Goal: Transaction & Acquisition: Obtain resource

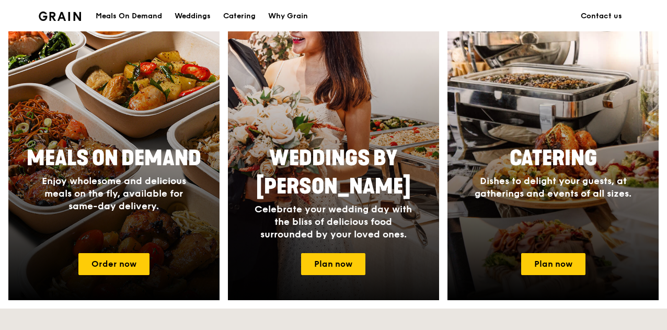
scroll to position [418, 0]
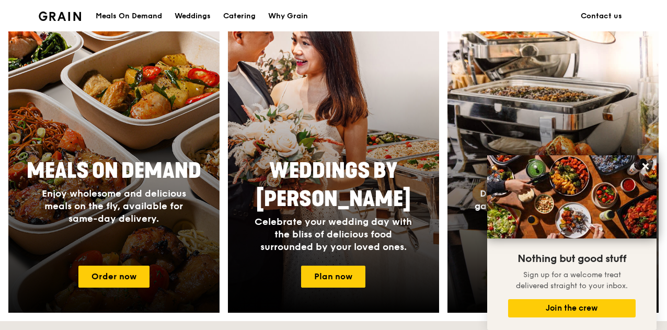
click at [157, 137] on div at bounding box center [114, 160] width 232 height 334
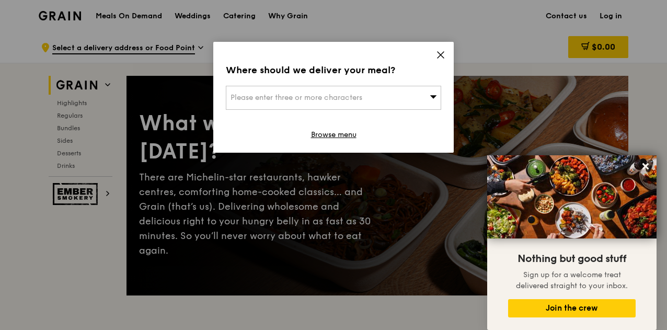
click at [417, 96] on div "Please enter three or more characters" at bounding box center [333, 98] width 215 height 24
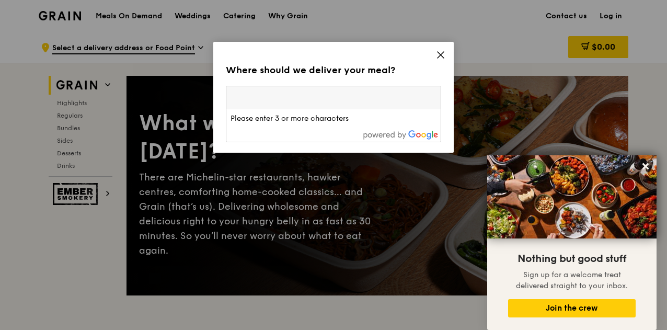
click at [444, 50] on icon at bounding box center [440, 54] width 9 height 9
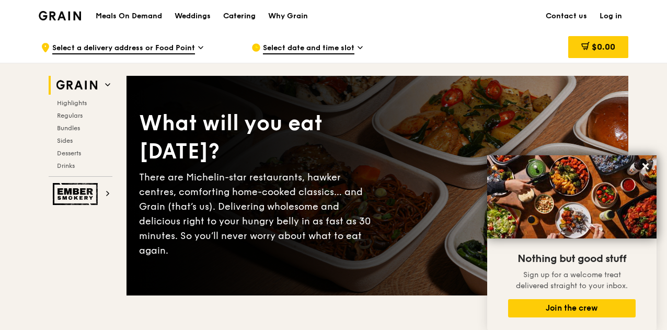
click at [247, 15] on div "Catering" at bounding box center [239, 16] width 32 height 31
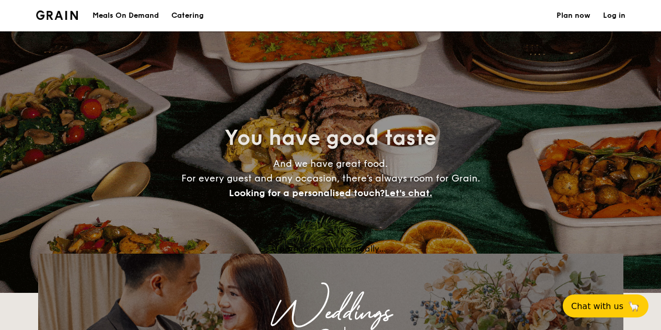
select select
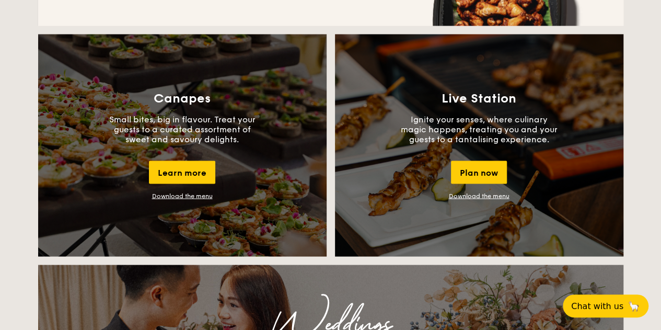
scroll to position [836, 0]
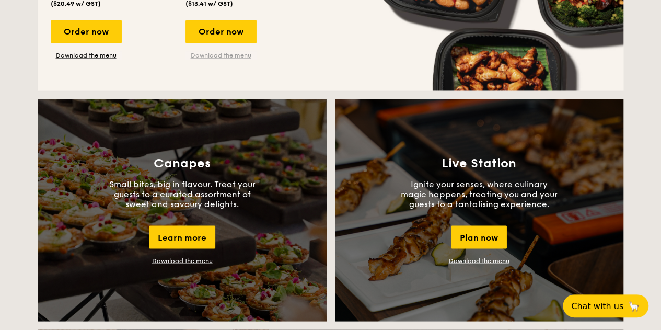
click at [228, 55] on link "Download the menu" at bounding box center [220, 55] width 71 height 8
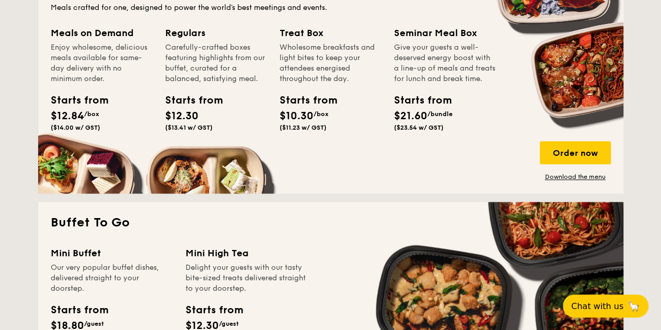
scroll to position [492, 0]
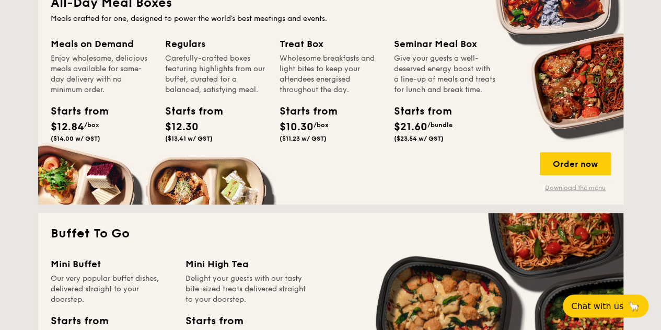
click at [566, 187] on link "Download the menu" at bounding box center [575, 187] width 71 height 8
